Goal: Task Accomplishment & Management: Manage account settings

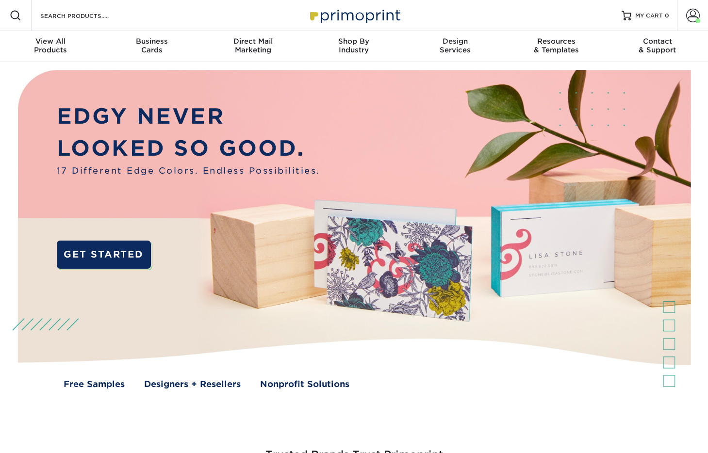
click at [300, 95] on img at bounding box center [353, 237] width 701 height 350
click at [695, 14] on span at bounding box center [693, 16] width 14 height 14
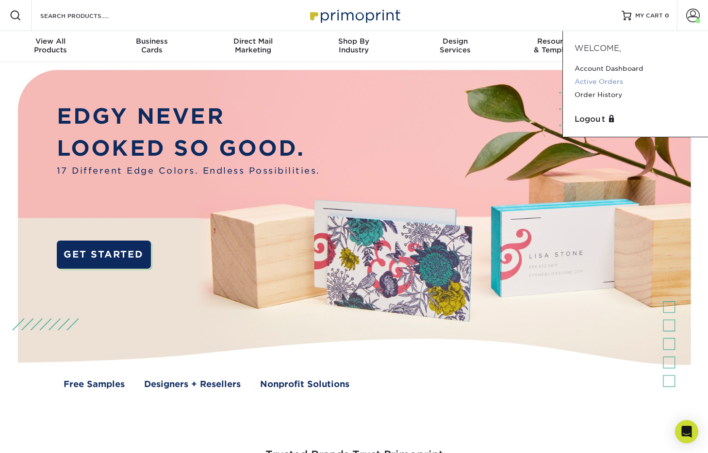
click at [604, 80] on link "Active Orders" at bounding box center [635, 81] width 122 height 13
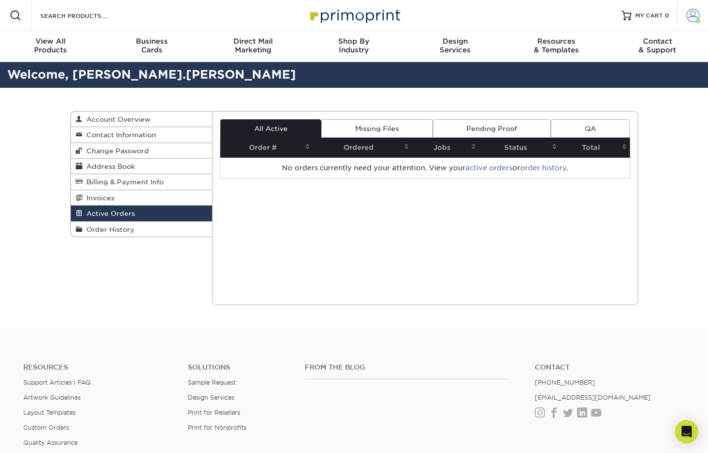
click at [689, 21] on span at bounding box center [693, 16] width 14 height 14
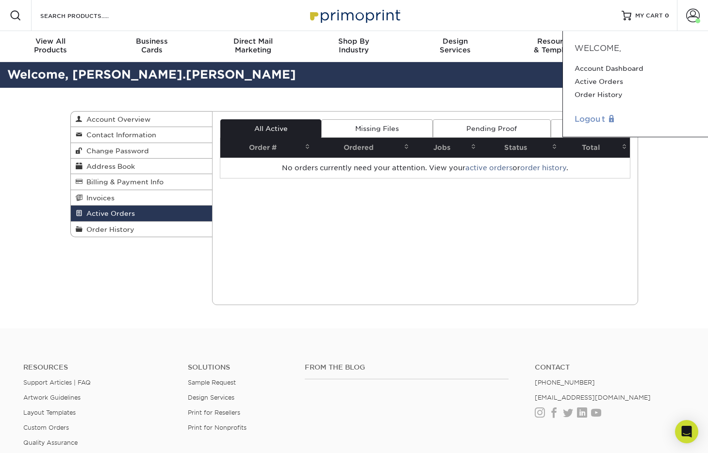
click at [593, 118] on link "Logout" at bounding box center [635, 120] width 122 height 12
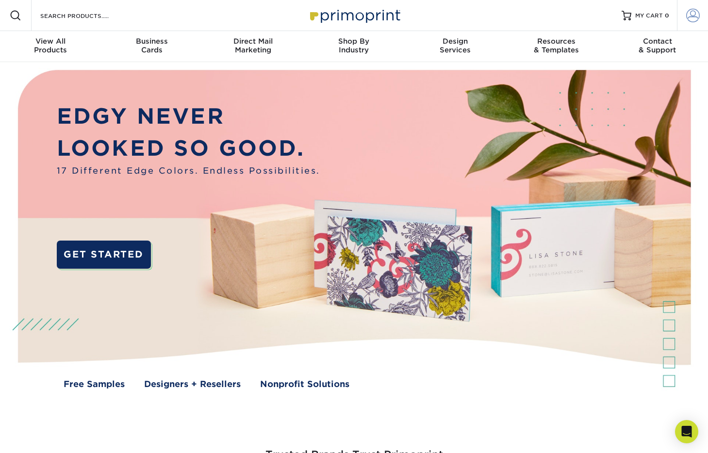
type input "[EMAIL_ADDRESS][DOMAIN_NAME]"
click at [691, 16] on span at bounding box center [693, 16] width 14 height 14
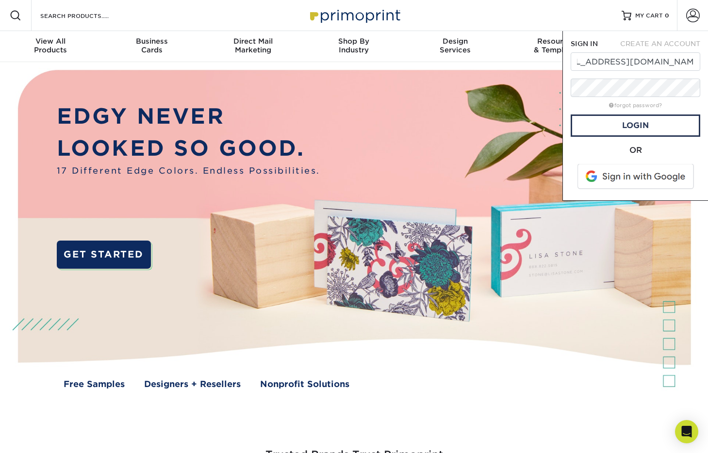
click at [609, 180] on span at bounding box center [636, 176] width 124 height 25
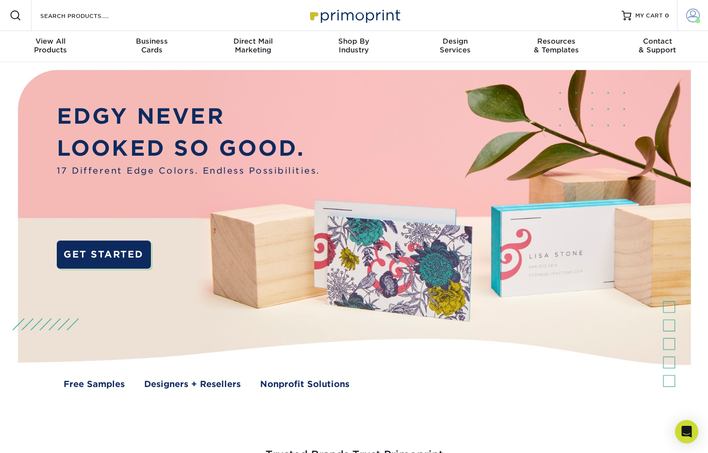
click at [685, 23] on link "Account" at bounding box center [692, 15] width 31 height 31
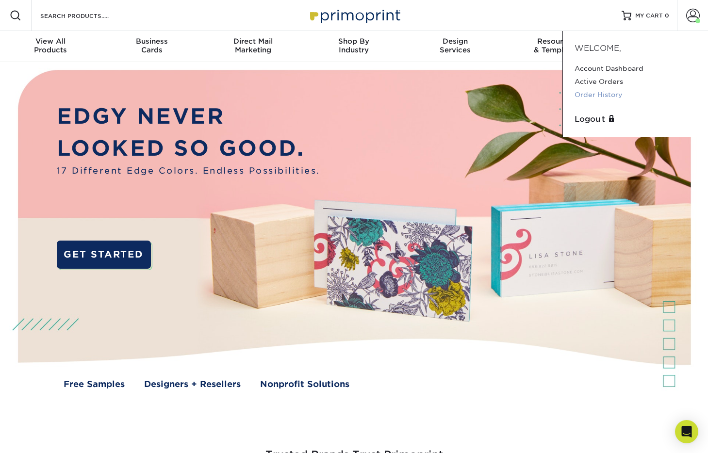
click at [608, 98] on link "Order History" at bounding box center [635, 94] width 122 height 13
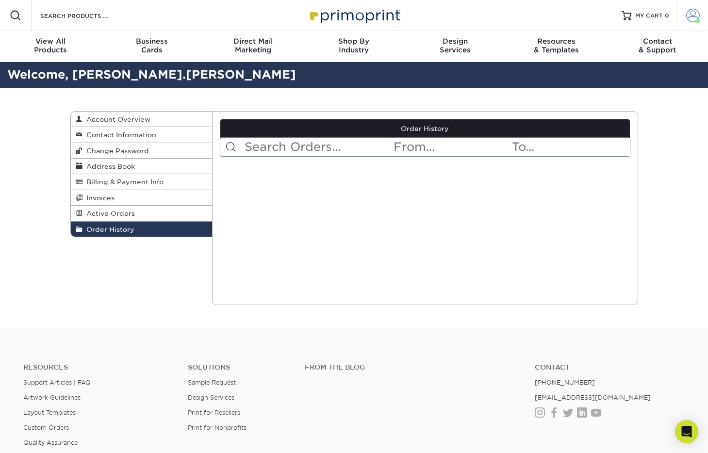
click at [692, 15] on span at bounding box center [693, 16] width 14 height 14
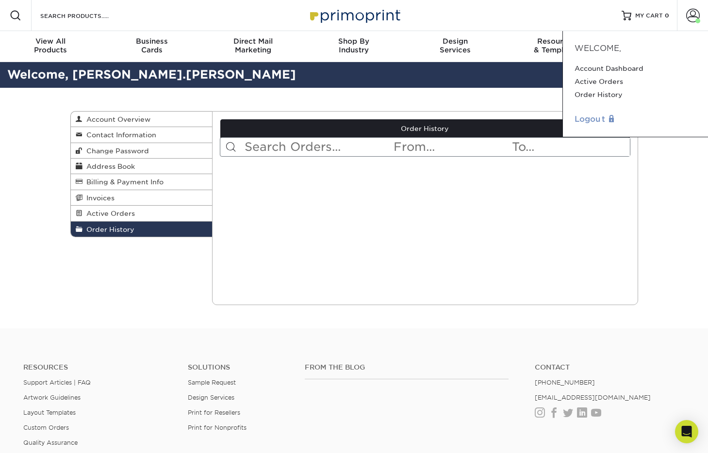
click at [603, 123] on link "Logout" at bounding box center [635, 120] width 122 height 12
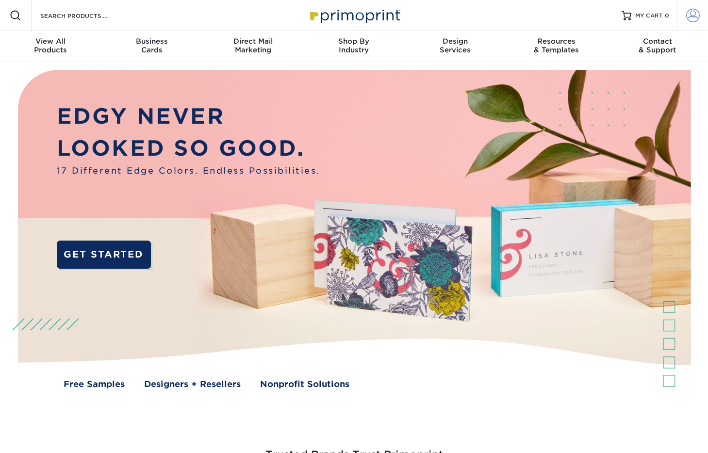
type input "matthewcancilladesign@gmail.com"
click at [696, 20] on span at bounding box center [693, 16] width 14 height 14
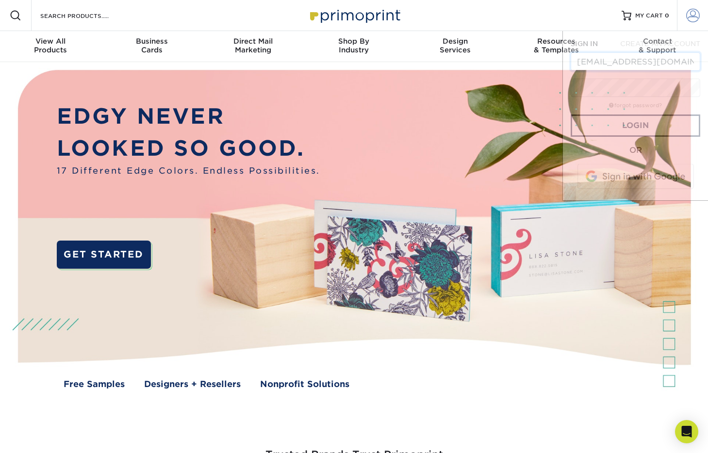
scroll to position [0, 27]
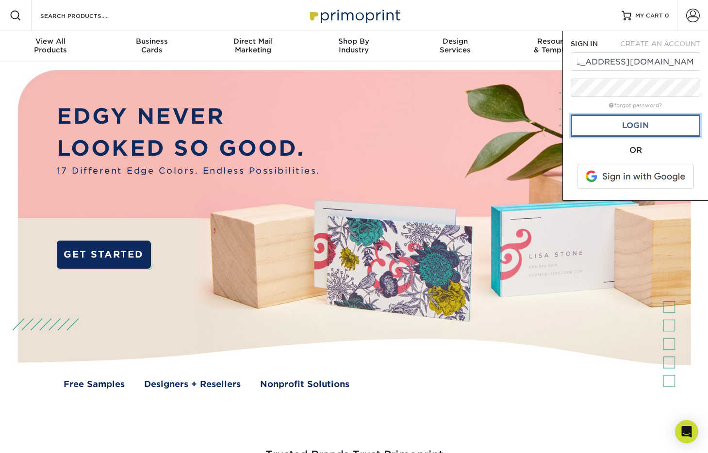
click at [599, 125] on link "Login" at bounding box center [636, 126] width 130 height 22
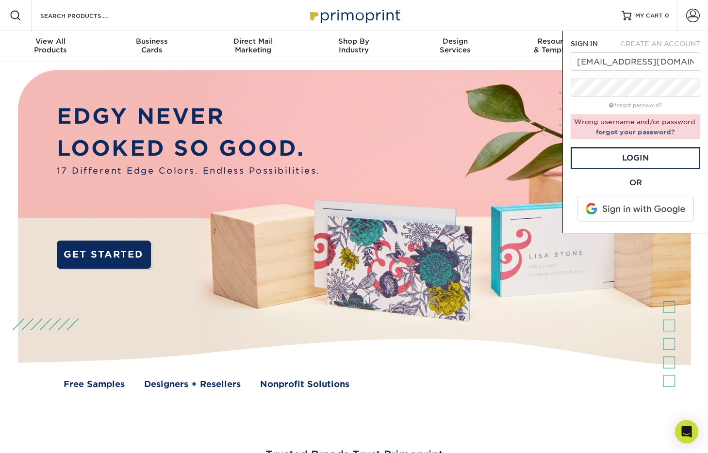
click at [602, 198] on span at bounding box center [636, 209] width 124 height 25
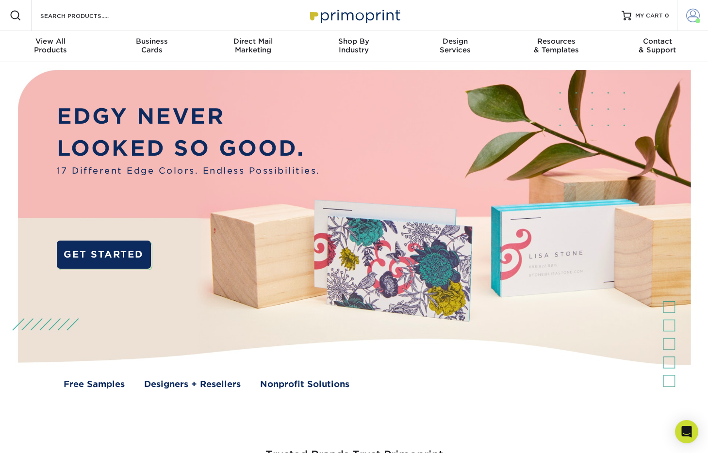
click at [694, 12] on span at bounding box center [693, 16] width 14 height 14
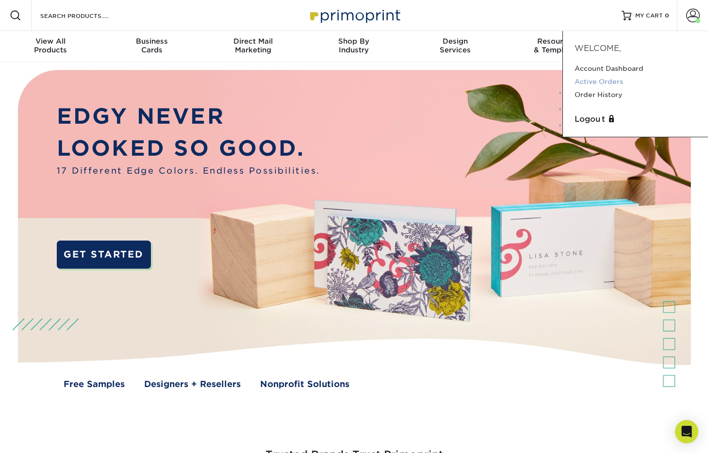
click at [603, 81] on link "Active Orders" at bounding box center [635, 81] width 122 height 13
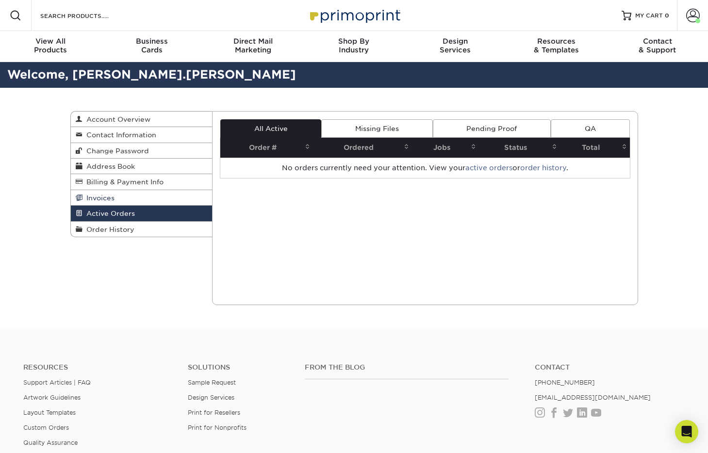
click at [149, 198] on link "Invoices" at bounding box center [142, 198] width 142 height 16
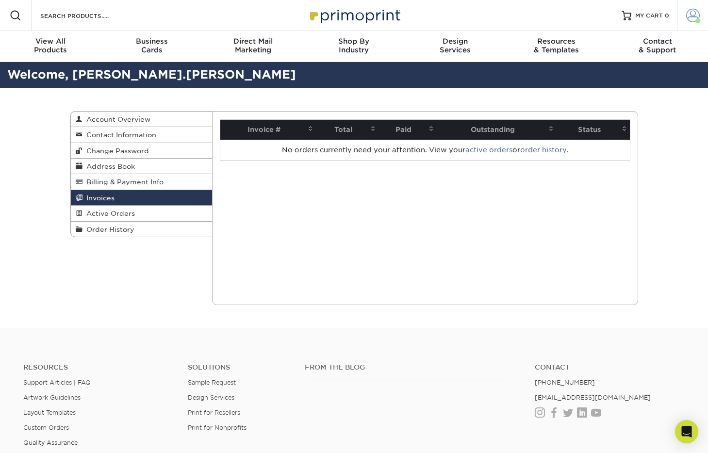
click at [697, 19] on span at bounding box center [697, 20] width 5 height 5
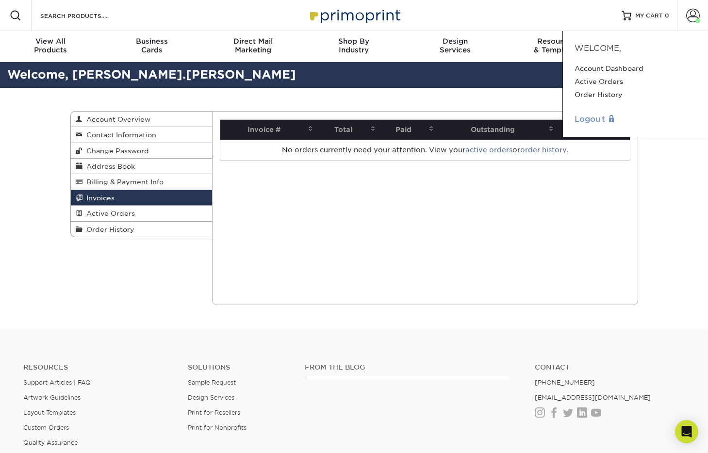
click at [595, 119] on link "Logout" at bounding box center [635, 120] width 122 height 12
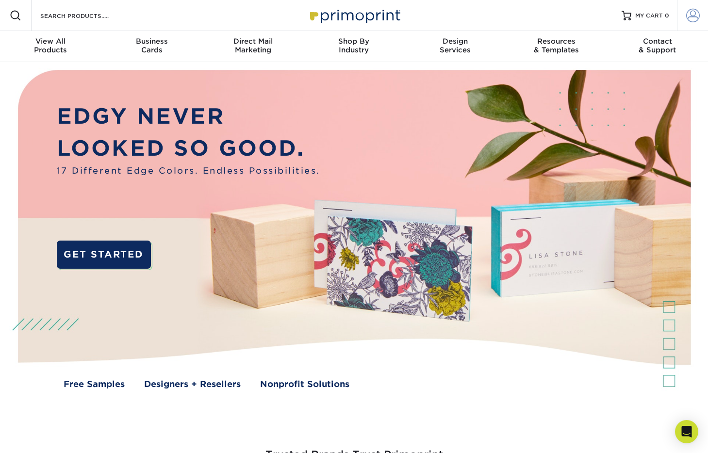
click at [692, 16] on span at bounding box center [693, 16] width 14 height 14
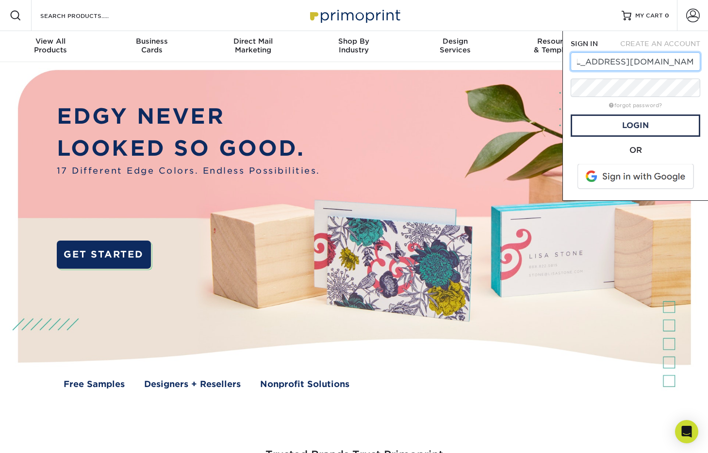
click at [606, 62] on input "[EMAIL_ADDRESS][DOMAIN_NAME]" at bounding box center [636, 61] width 130 height 18
type input "[PERSON_NAME][EMAIL_ADDRESS][DOMAIN_NAME]"
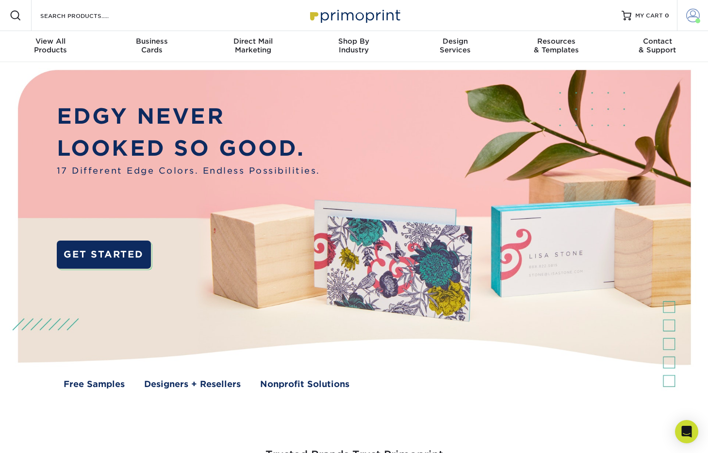
click at [689, 14] on span at bounding box center [693, 16] width 14 height 14
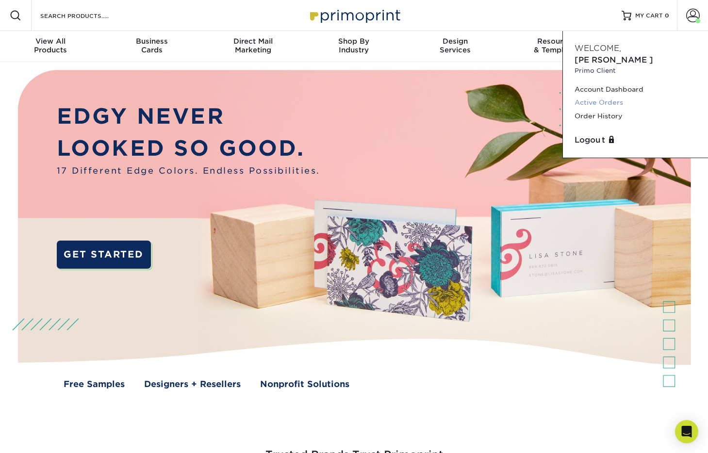
click at [595, 96] on link "Active Orders" at bounding box center [635, 102] width 122 height 13
